Goal: Information Seeking & Learning: Learn about a topic

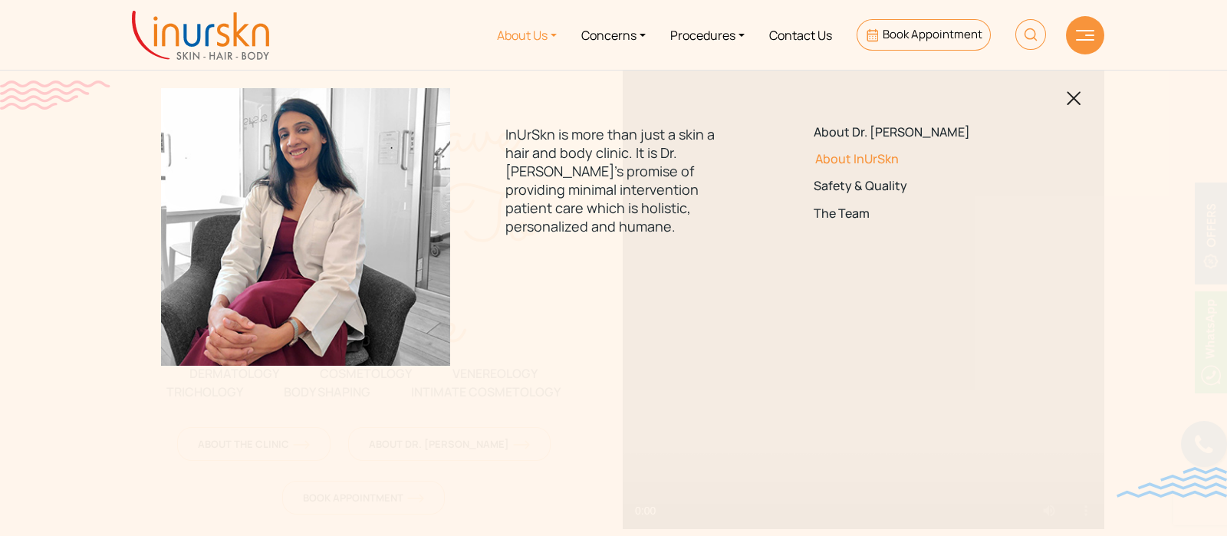
click at [859, 162] on link "About InUrSkn" at bounding box center [922, 159] width 216 height 15
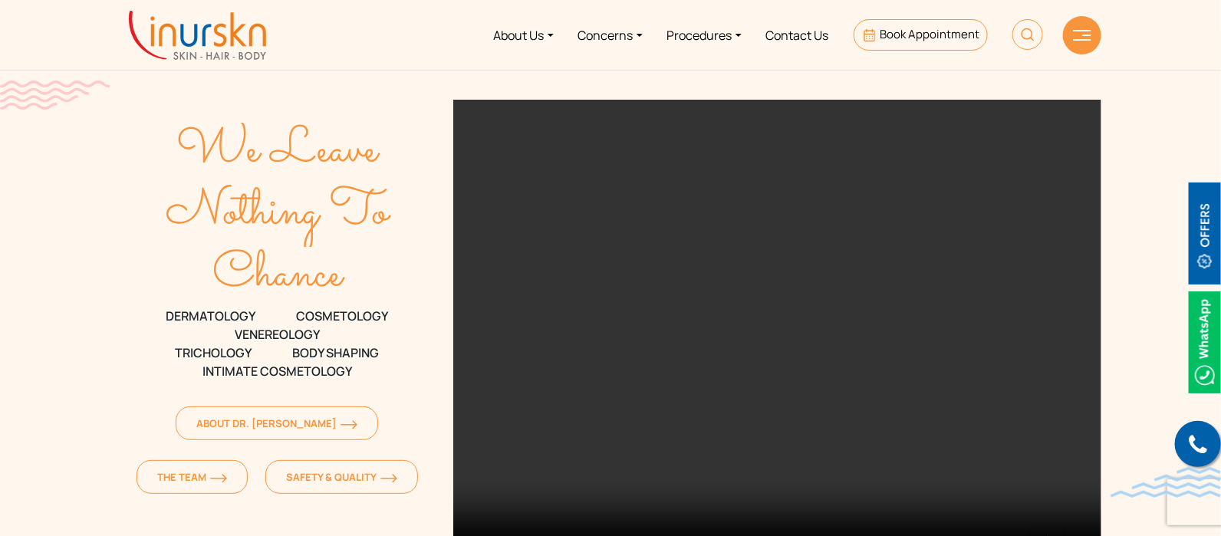
drag, startPoint x: 353, startPoint y: 251, endPoint x: 209, endPoint y: 109, distance: 202.3
click at [209, 109] on div "We Leave Nothing To Chance DERMATOLOGY COSMETOLOGY VENEREOLOGY TRICHOLOGY Body …" at bounding box center [277, 303] width 315 height 407
copy div "We Leave Nothing To Chance"
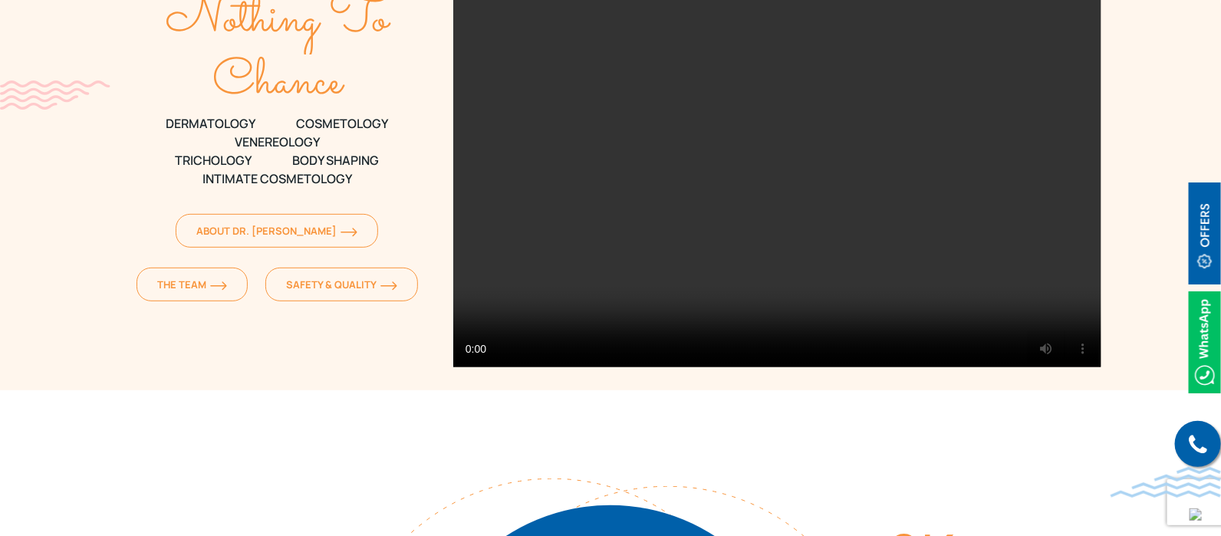
scroll to position [288, 0]
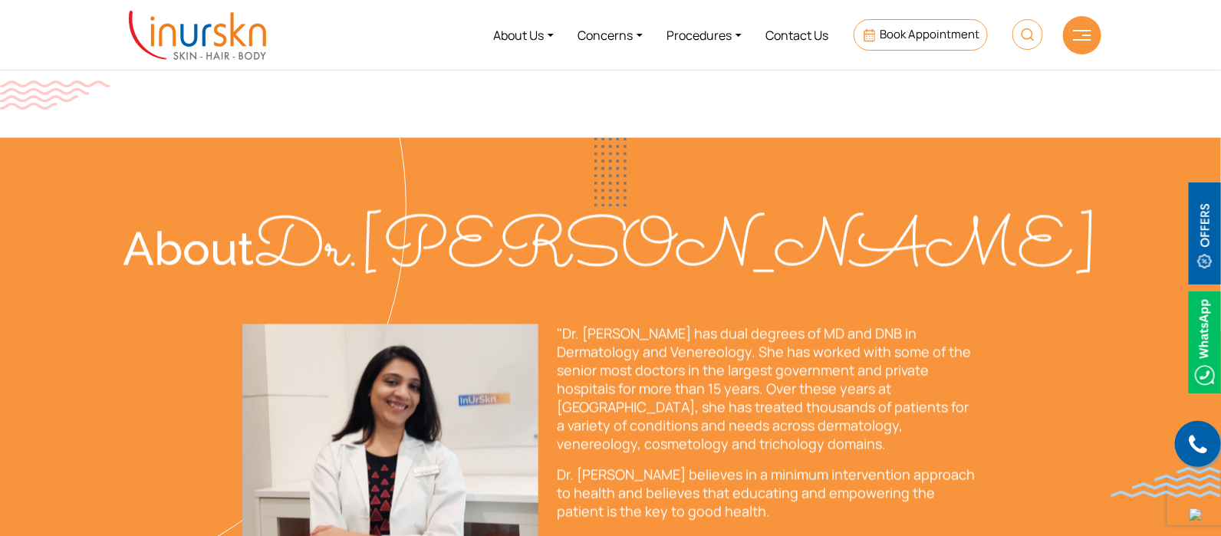
scroll to position [3613, 0]
click at [631, 40] on link "Concerns" at bounding box center [610, 35] width 89 height 58
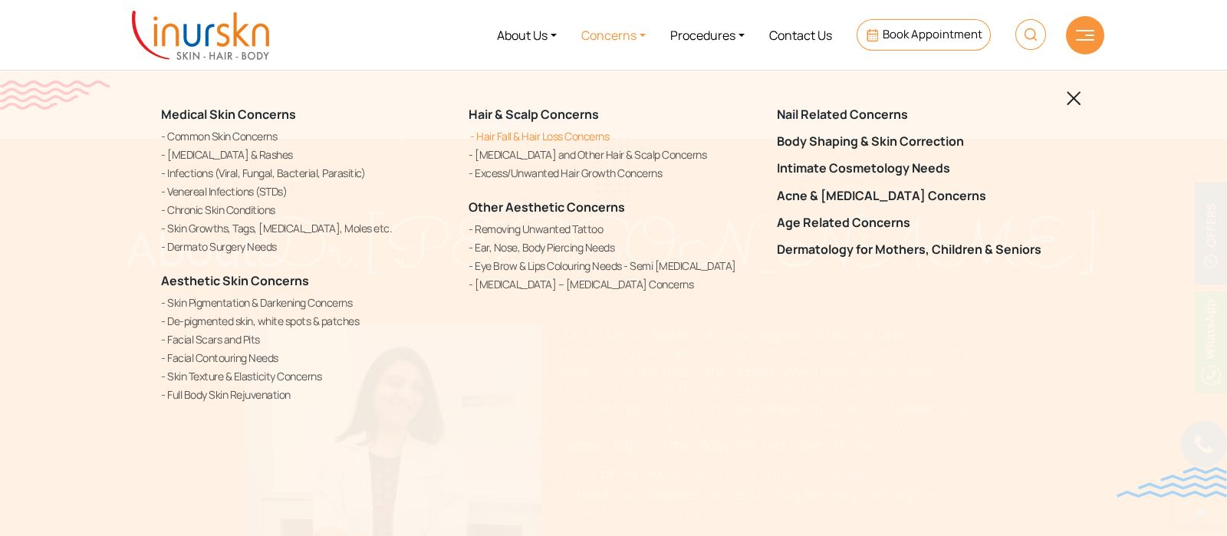
click at [579, 138] on link "Hair Fall & Hair Loss Concerns" at bounding box center [613, 136] width 289 height 16
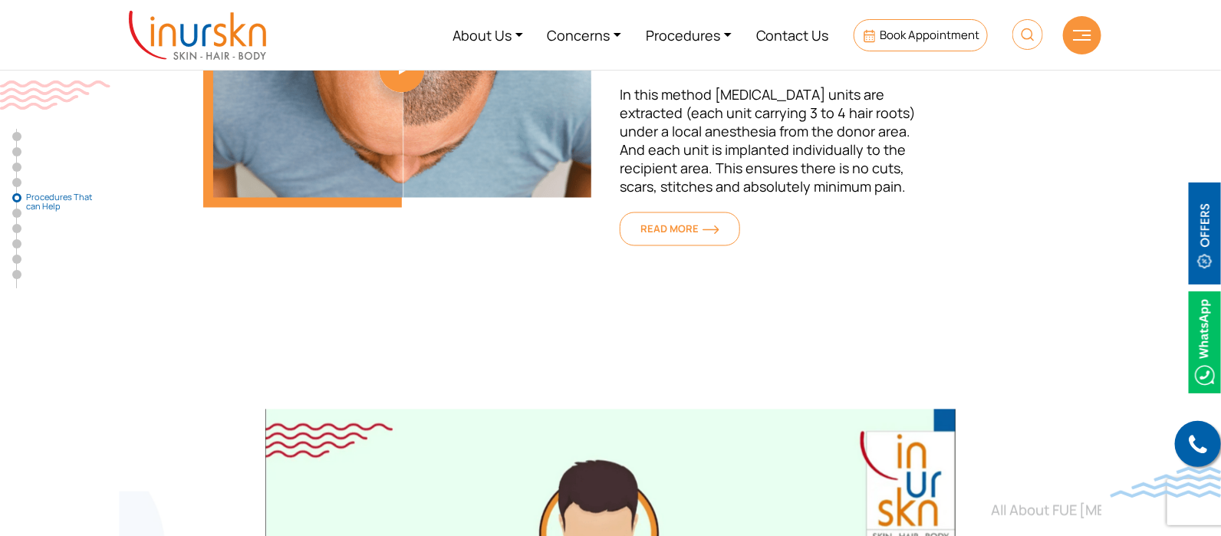
scroll to position [3260, 0]
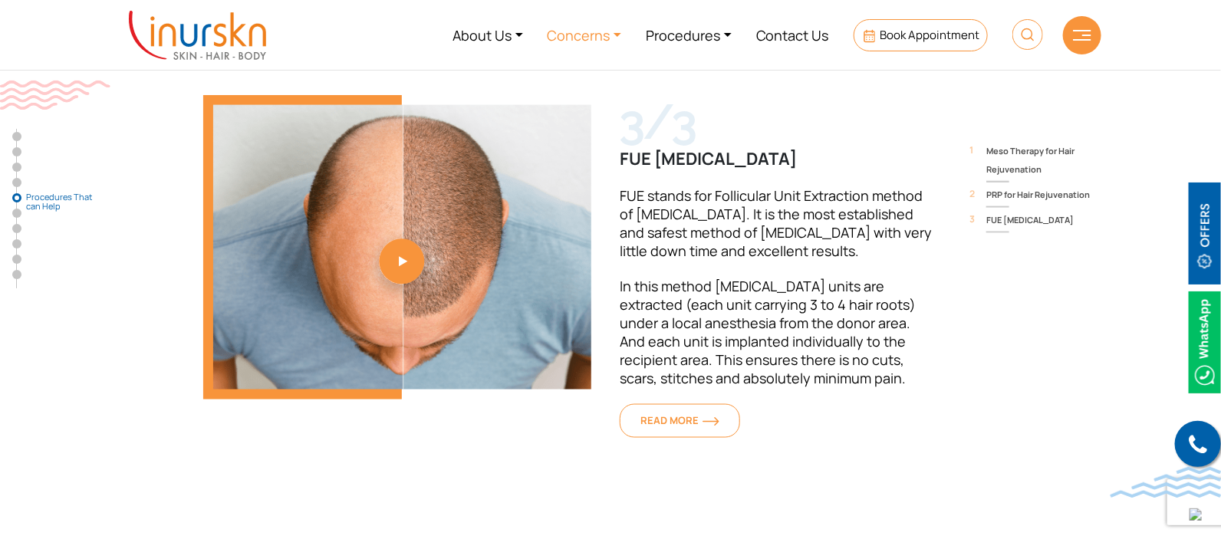
click at [560, 31] on link "Concerns" at bounding box center [584, 35] width 99 height 58
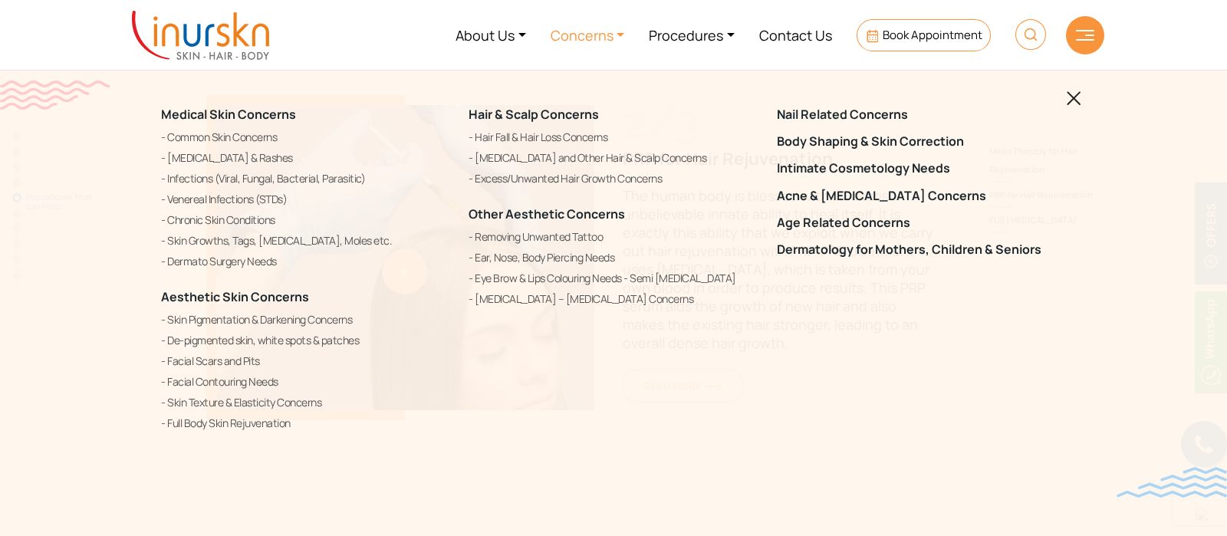
click at [1073, 94] on img at bounding box center [1074, 98] width 15 height 15
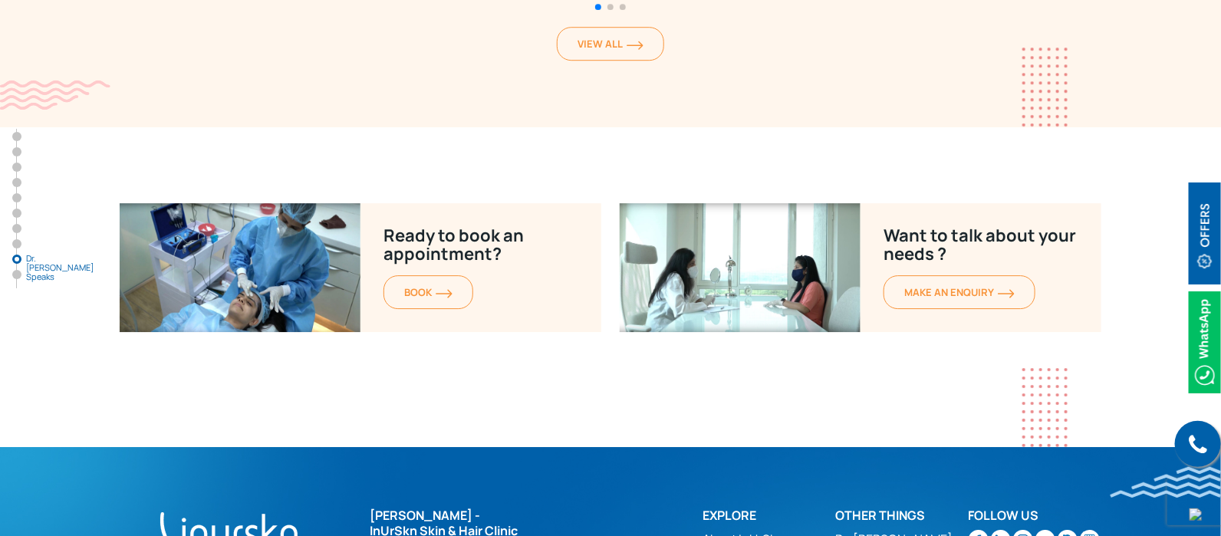
scroll to position [6699, 0]
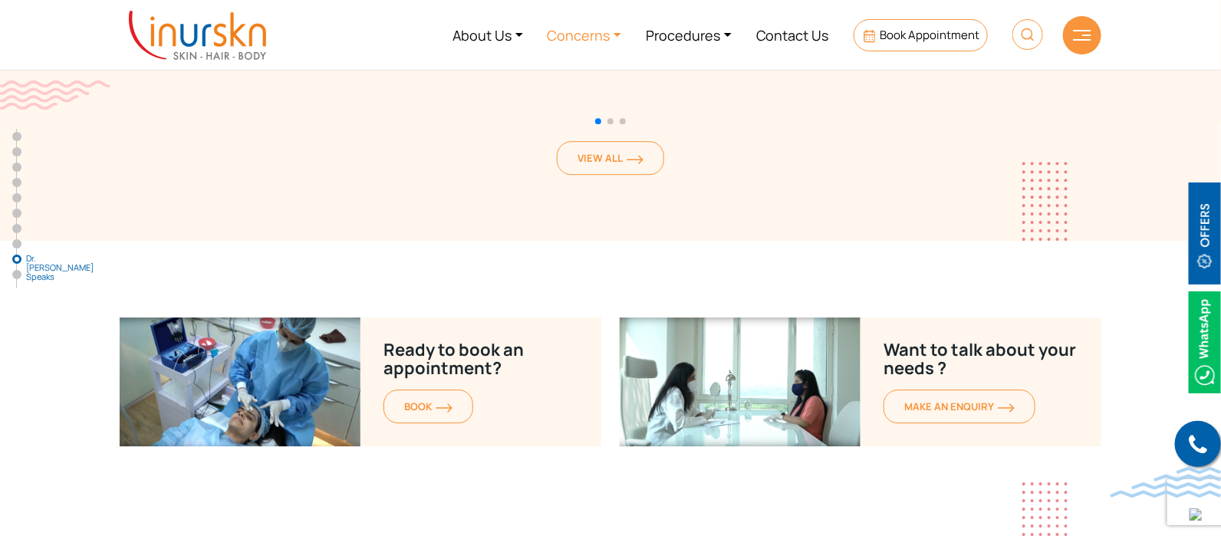
click at [578, 29] on link "Concerns" at bounding box center [584, 35] width 99 height 58
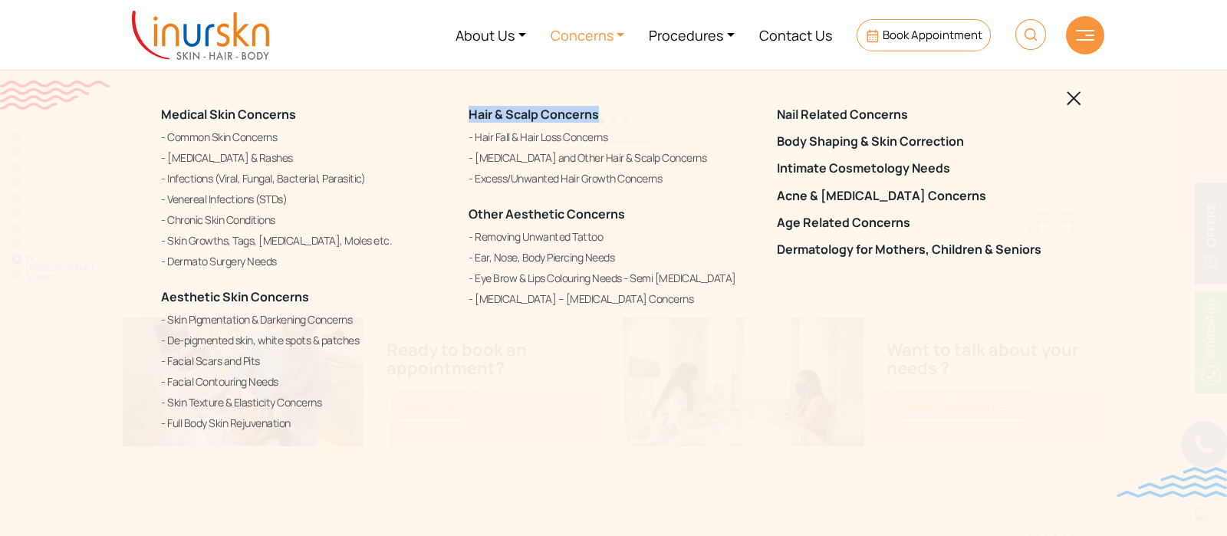
drag, startPoint x: 598, startPoint y: 115, endPoint x: 466, endPoint y: 117, distance: 132.0
click at [466, 117] on div "Hair & Scalp Concerns Hair Fall & Hair Loss Concerns [MEDICAL_DATA] and Other H…" at bounding box center [613, 270] width 308 height 364
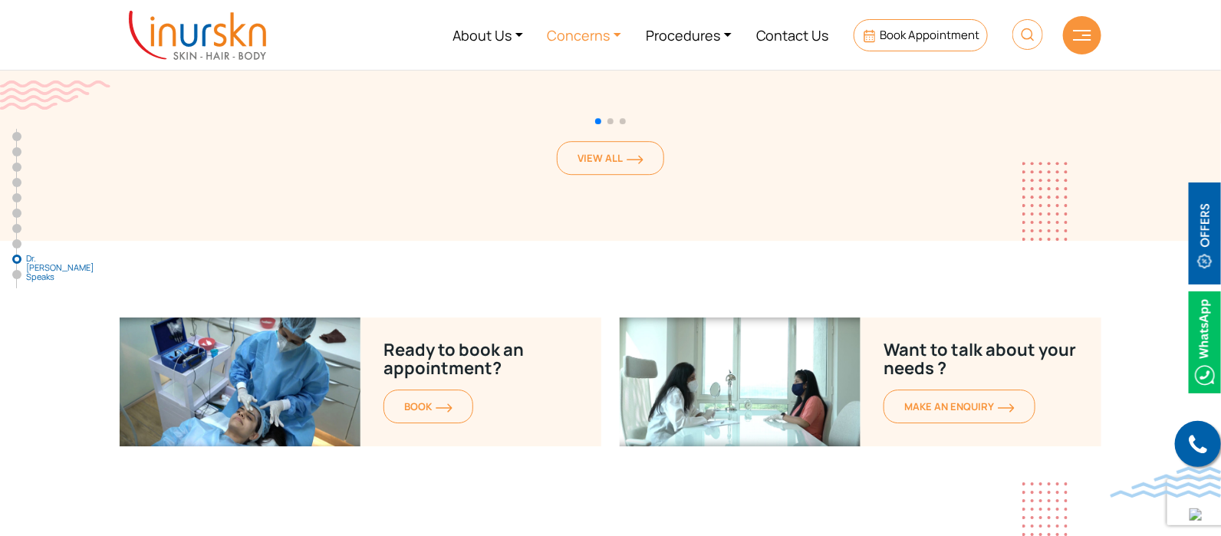
click at [606, 35] on link "Concerns" at bounding box center [584, 35] width 99 height 58
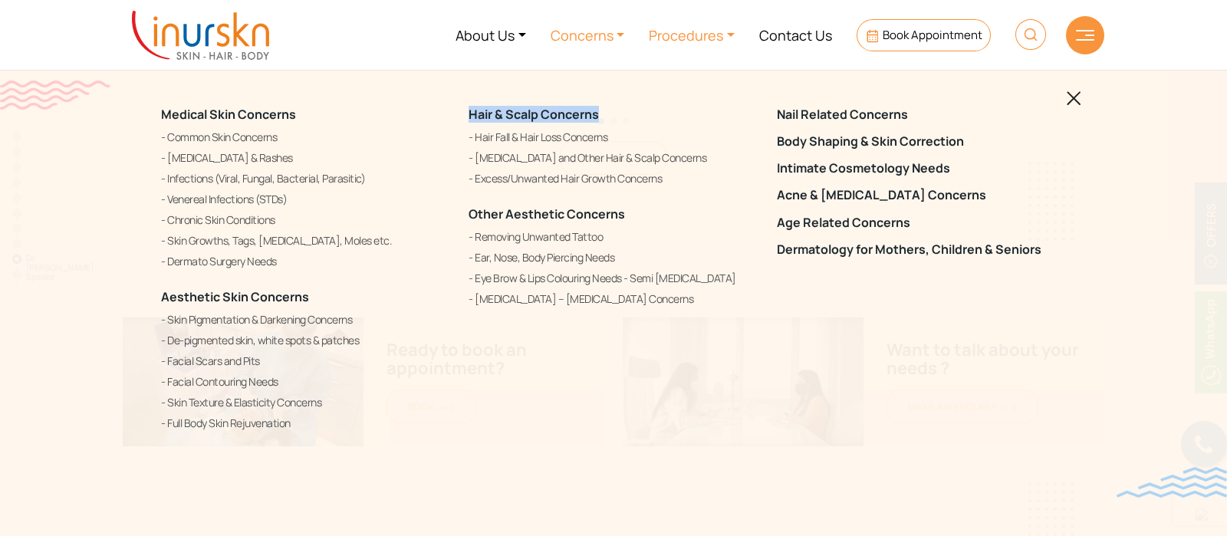
click at [672, 21] on link "Procedures" at bounding box center [692, 35] width 110 height 58
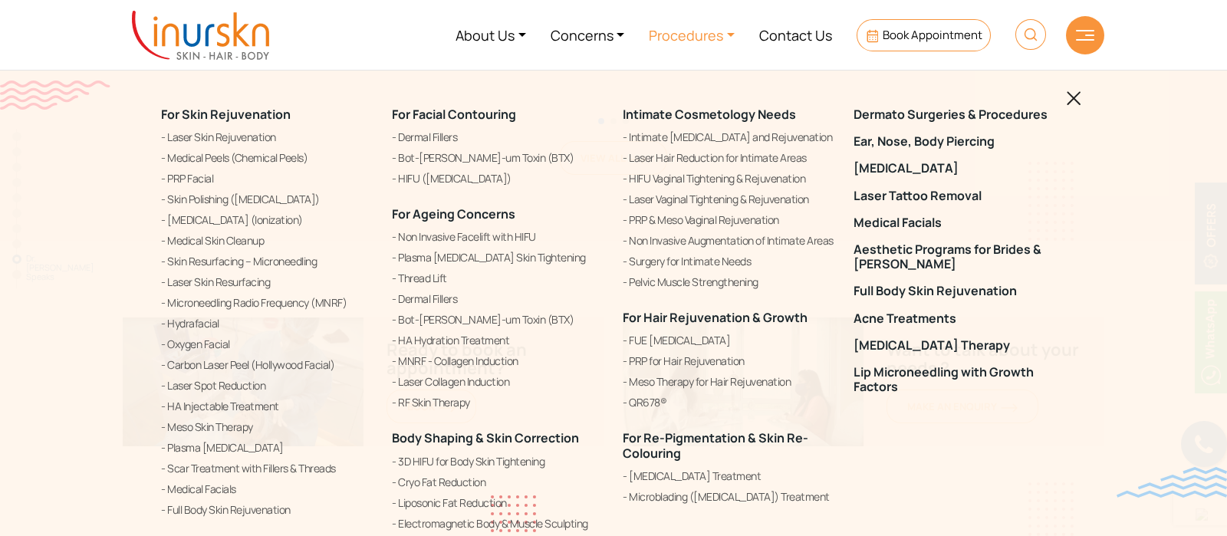
click at [1080, 98] on img at bounding box center [1074, 98] width 15 height 15
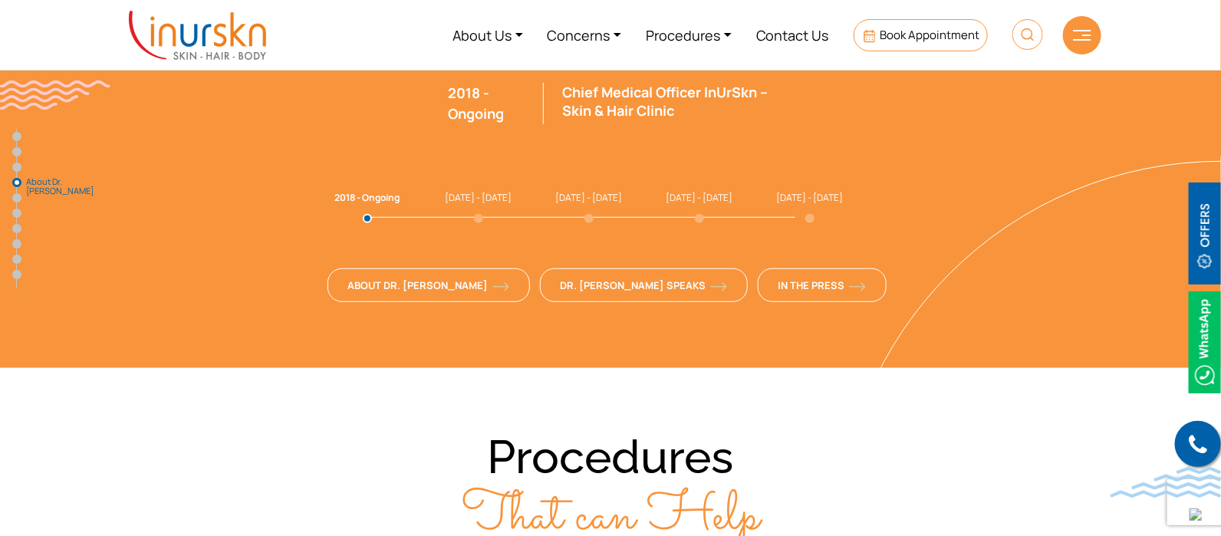
scroll to position [2959, 0]
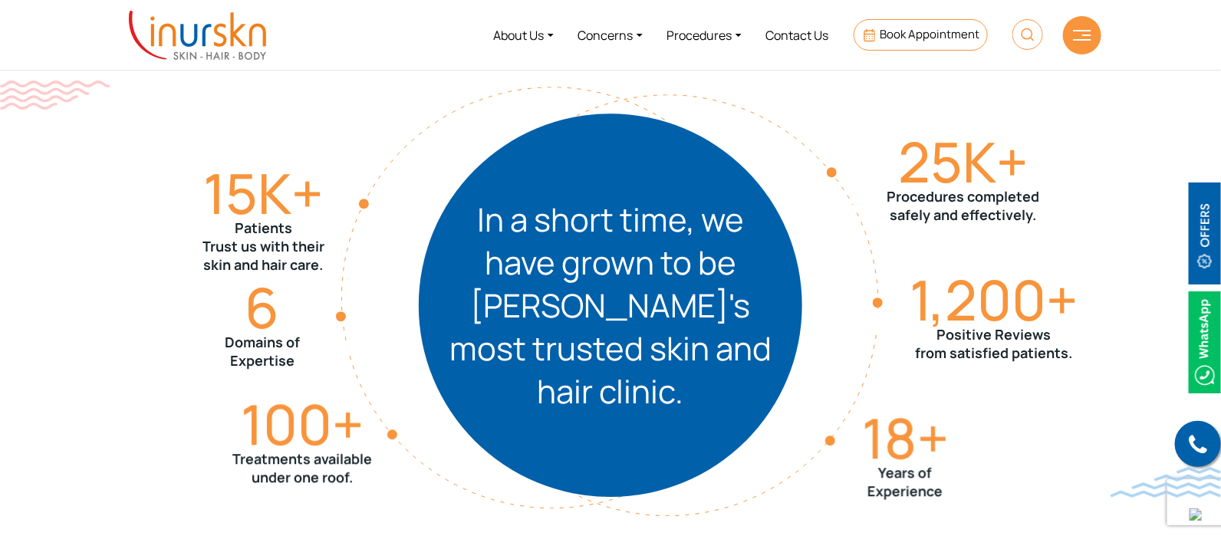
scroll to position [1700, 0]
